Goal: Manage account settings

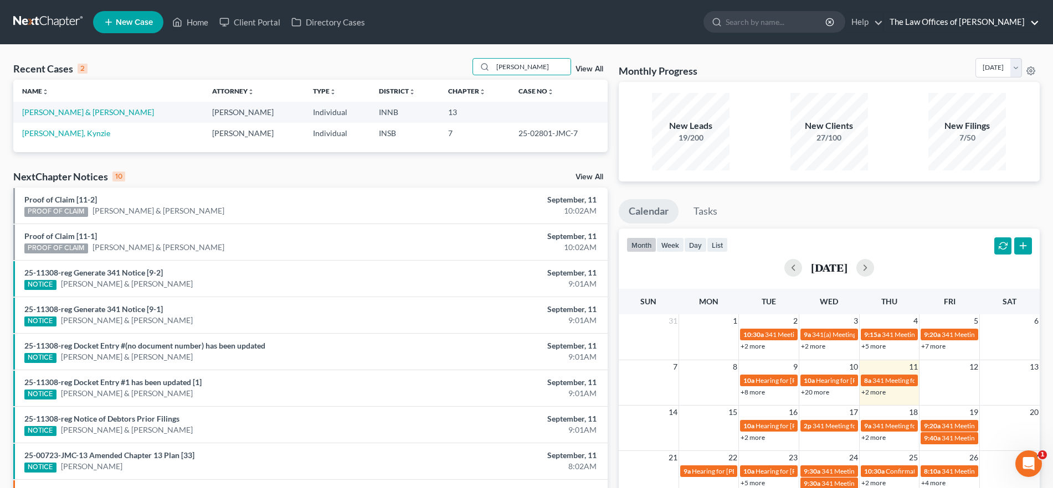
drag, startPoint x: 980, startPoint y: 12, endPoint x: 982, endPoint y: 22, distance: 9.8
click at [980, 13] on link "The Law Offices of [PERSON_NAME]" at bounding box center [961, 22] width 155 height 20
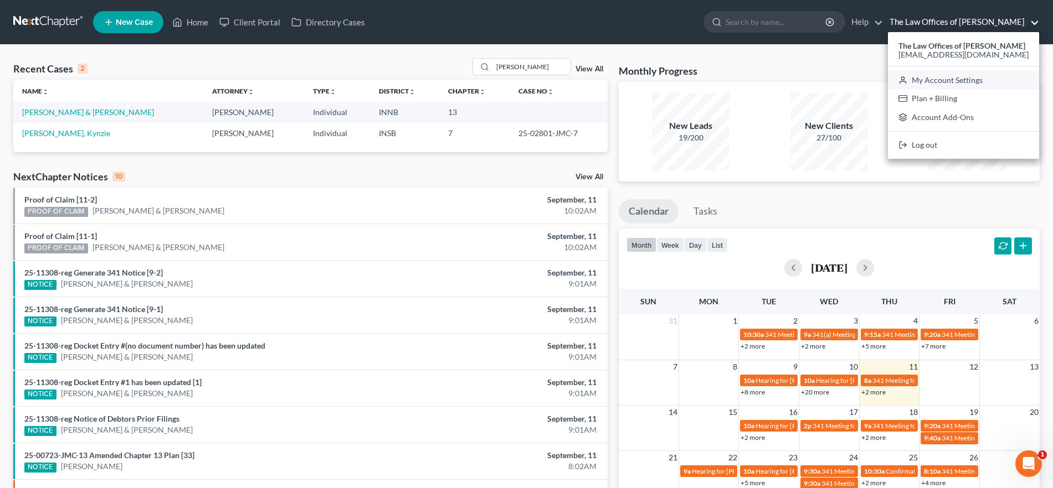
click at [961, 80] on link "My Account Settings" at bounding box center [963, 80] width 151 height 19
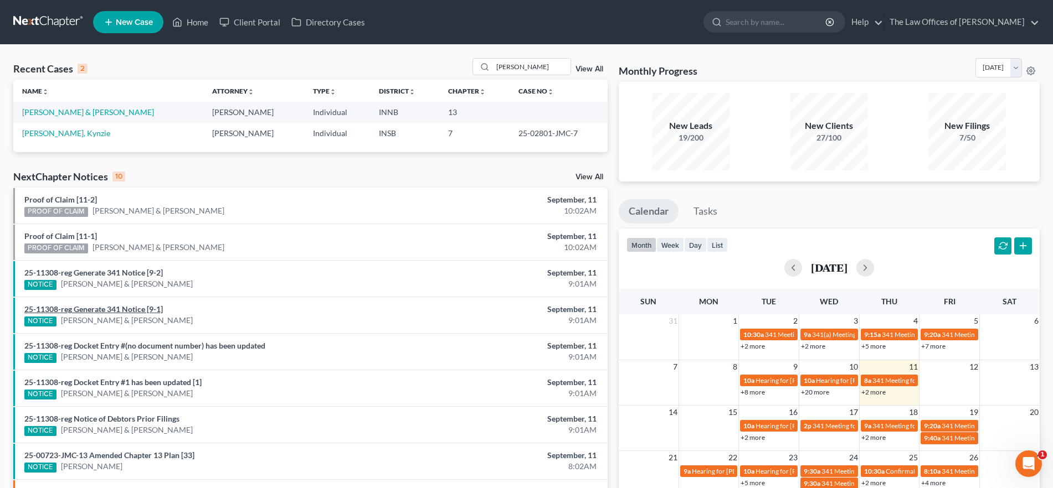
select select "23"
select select "15"
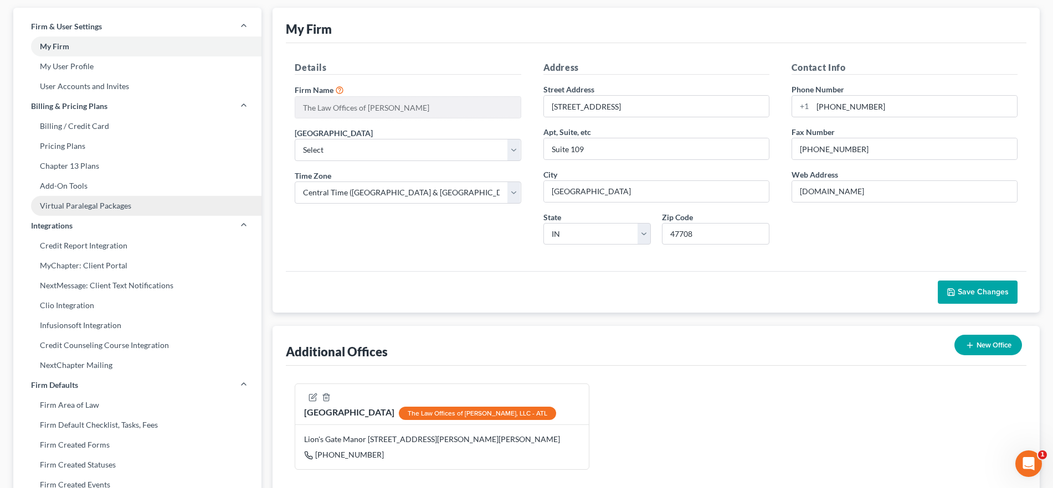
scroll to position [257, 0]
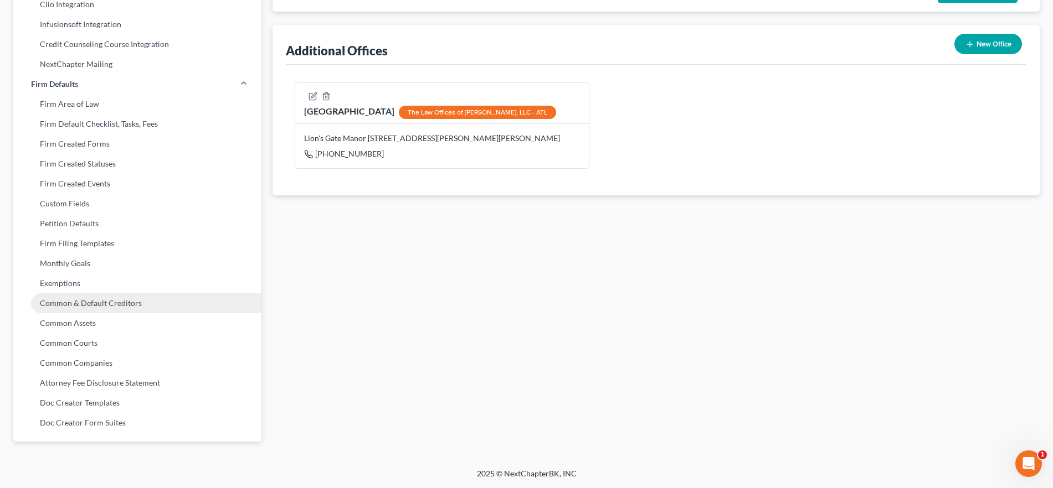
click at [140, 305] on link "Common & Default Creditors" at bounding box center [137, 303] width 248 height 20
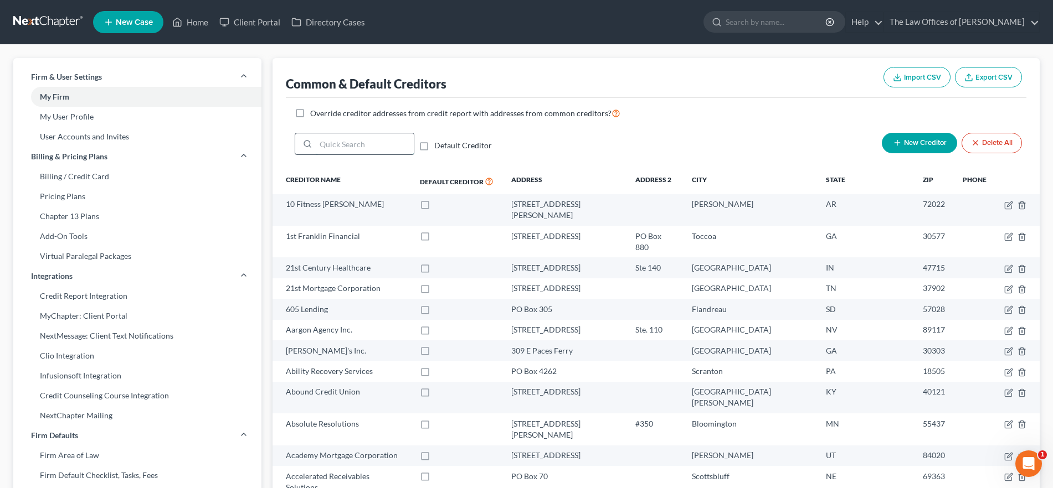
click at [324, 142] on input "search" at bounding box center [365, 143] width 98 height 21
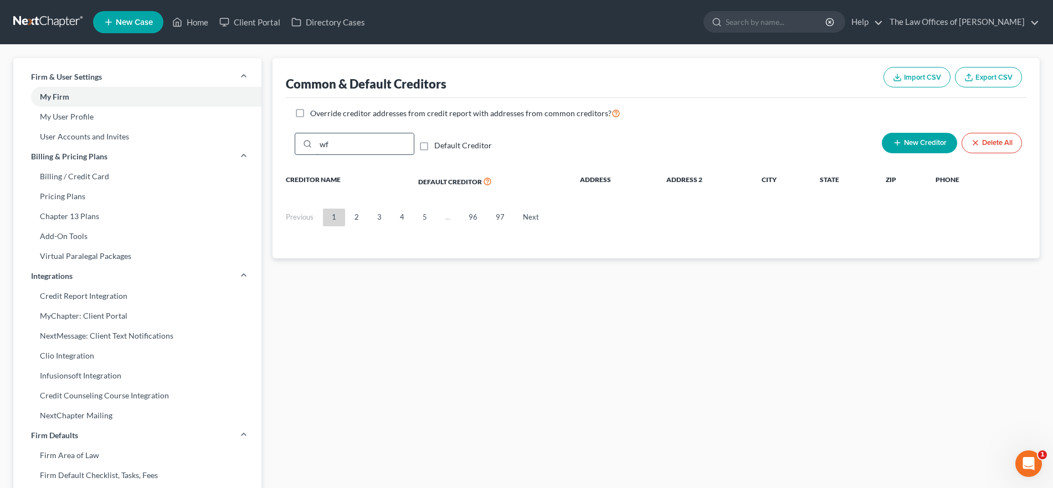
type input "wfc"
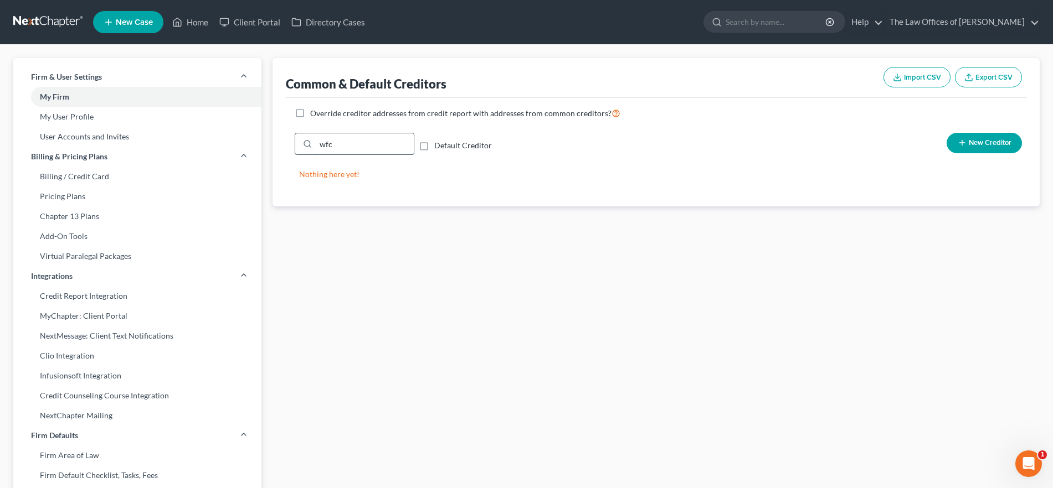
drag, startPoint x: 362, startPoint y: 143, endPoint x: 316, endPoint y: 140, distance: 46.0
click at [290, 140] on div "wfc Default Creditor New Creditor" at bounding box center [656, 148] width 740 height 40
